Goal: Task Accomplishment & Management: Use online tool/utility

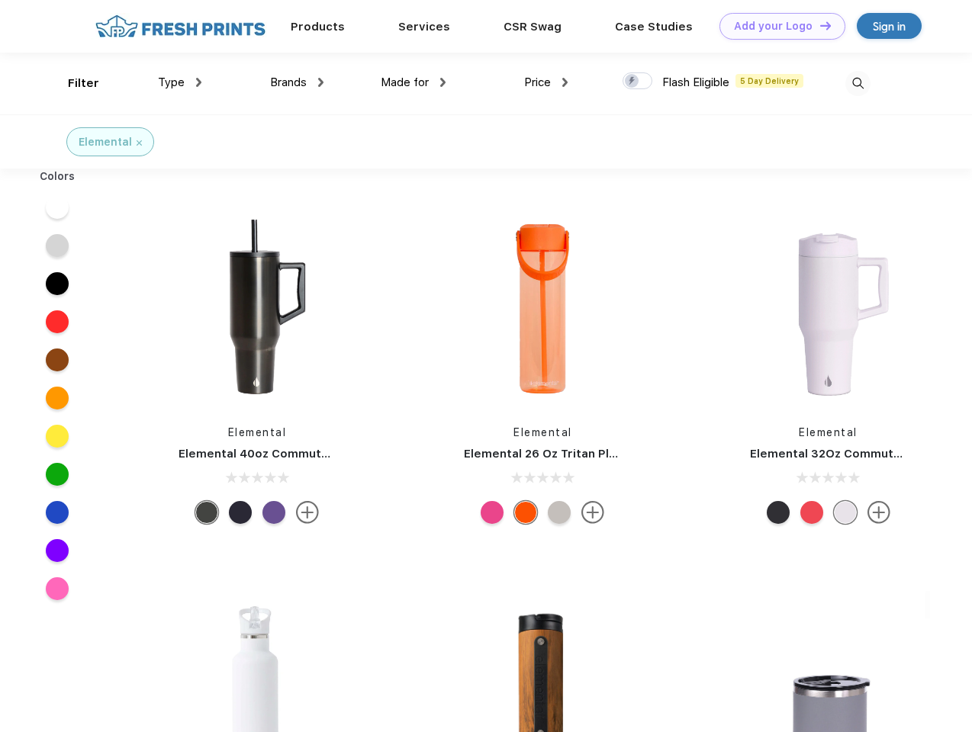
scroll to position [1, 0]
click at [776, 26] on link "Add your Logo Design Tool" at bounding box center [782, 26] width 126 height 27
click at [0, 0] on div "Design Tool" at bounding box center [0, 0] width 0 height 0
click at [818, 25] on link "Add your Logo Design Tool" at bounding box center [782, 26] width 126 height 27
click at [73, 83] on div "Filter" at bounding box center [83, 84] width 31 height 18
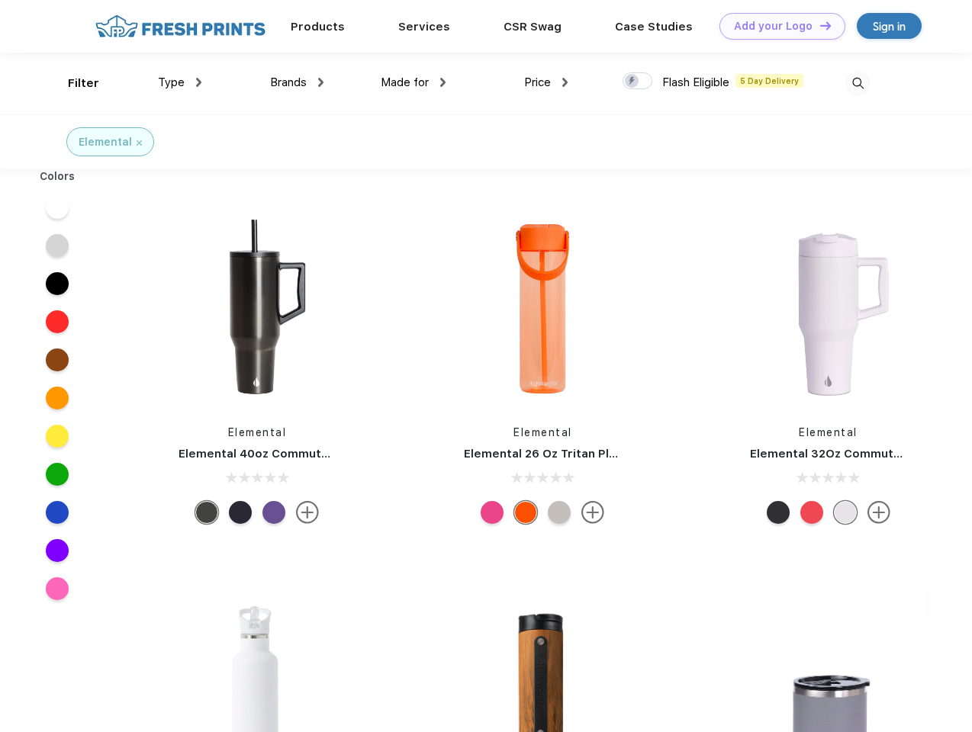
click at [180, 82] on span "Type" at bounding box center [171, 82] width 27 height 14
click at [297, 82] on span "Brands" at bounding box center [288, 82] width 37 height 14
click at [413, 82] on span "Made for" at bounding box center [405, 82] width 48 height 14
click at [546, 82] on span "Price" at bounding box center [537, 82] width 27 height 14
click at [638, 82] on div at bounding box center [637, 80] width 30 height 17
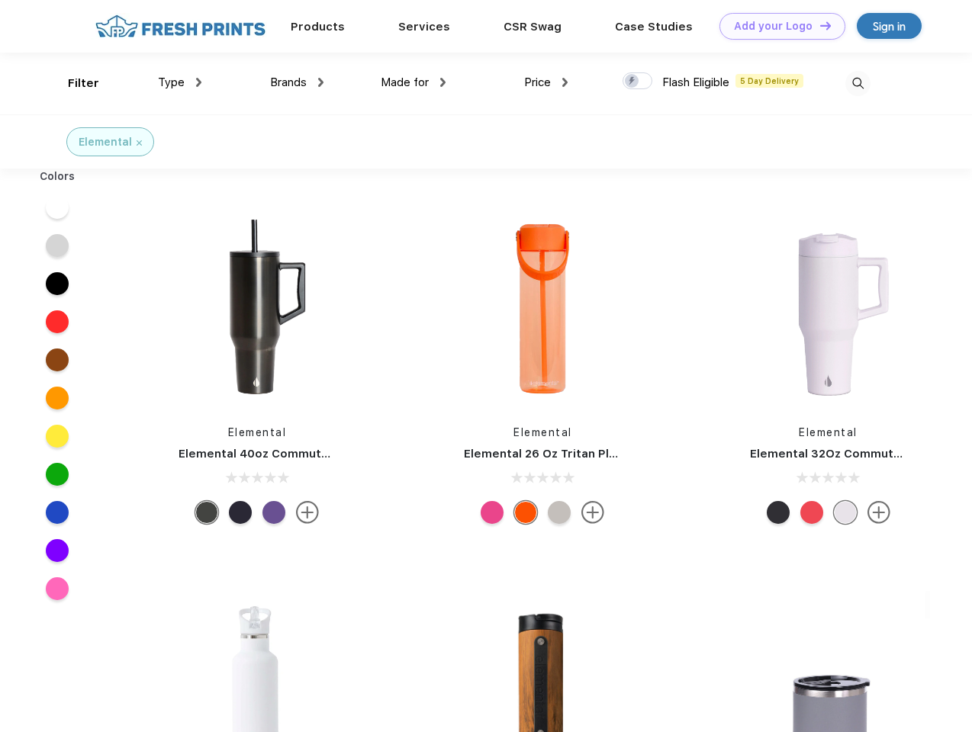
click at [632, 82] on input "checkbox" at bounding box center [627, 77] width 10 height 10
click at [857, 83] on img at bounding box center [857, 83] width 25 height 25
